Goal: Information Seeking & Learning: Learn about a topic

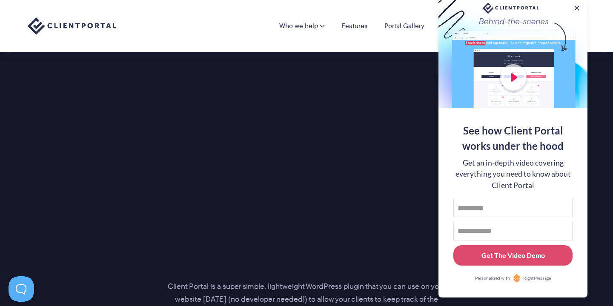
scroll to position [1071, 0]
